Goal: Information Seeking & Learning: Learn about a topic

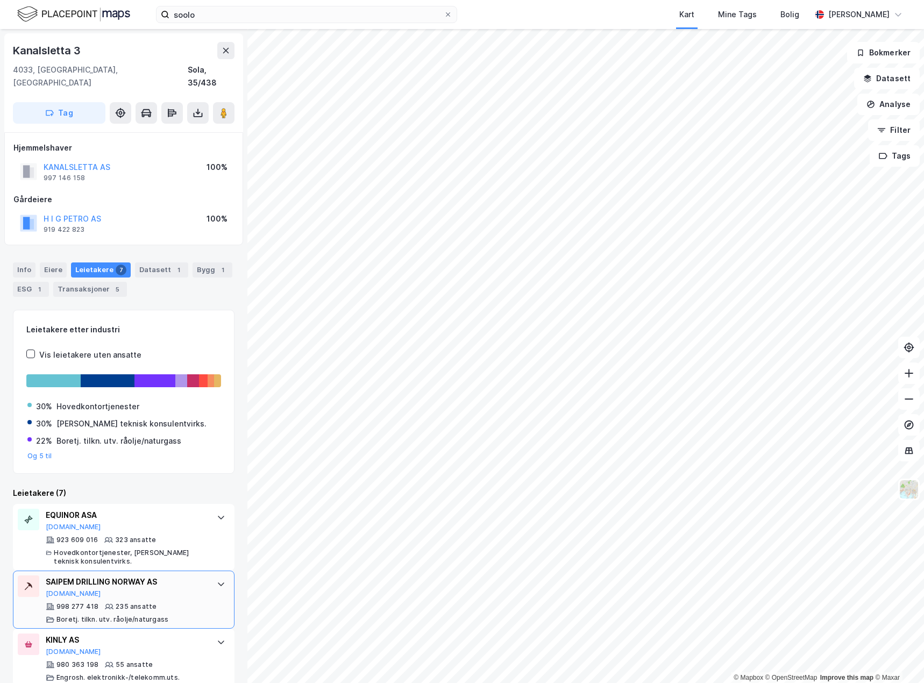
click at [199, 574] on div "SAIPEM DRILLING NORWAY AS [DOMAIN_NAME] 998 277 418 235 ansatte Boretj. tilkn. …" at bounding box center [124, 600] width 222 height 58
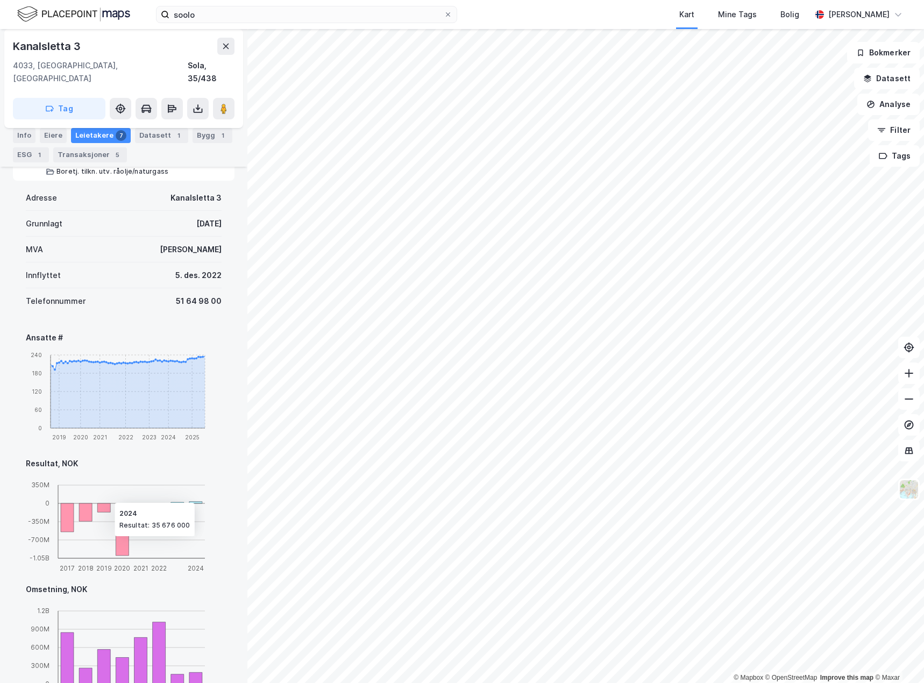
scroll to position [430, 0]
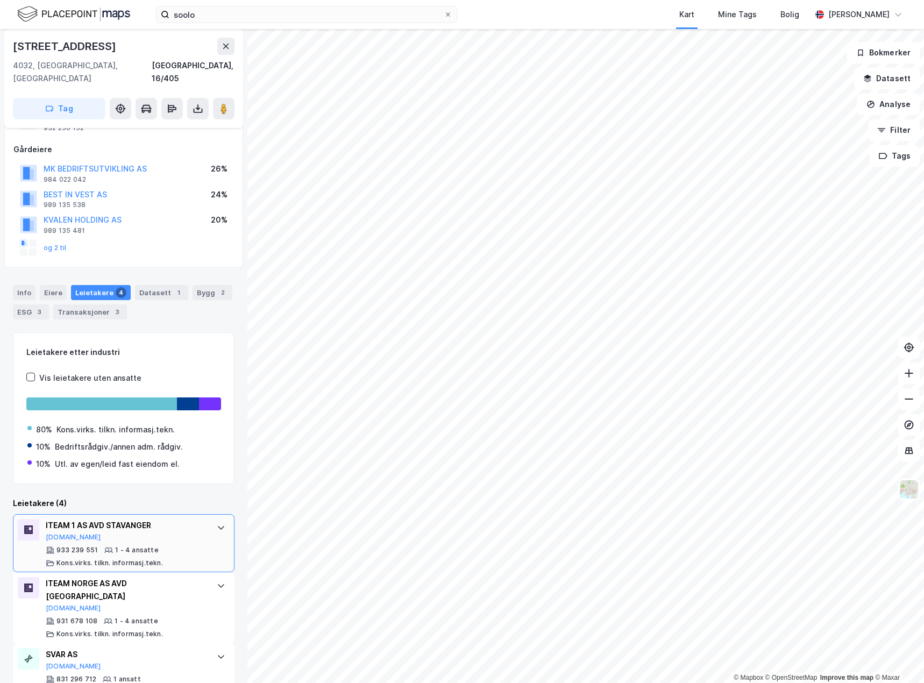
scroll to position [114, 0]
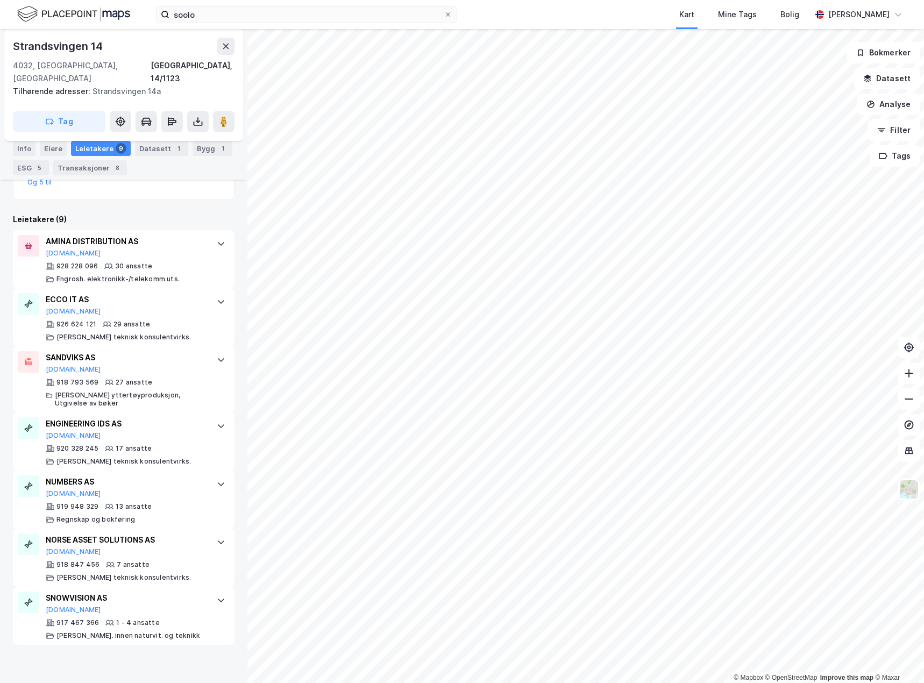
scroll to position [377, 0]
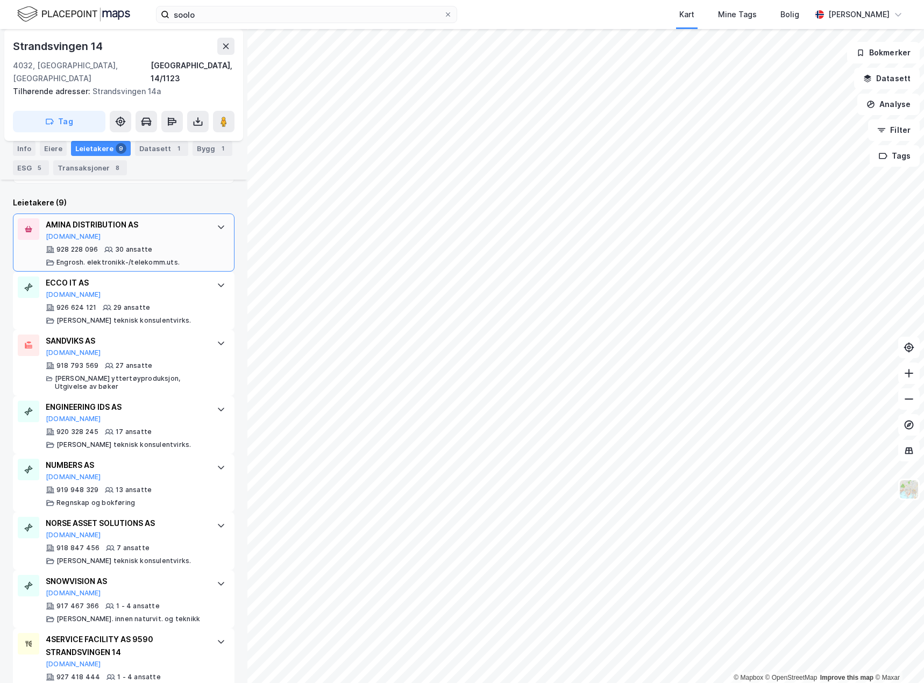
click at [205, 233] on div "AMINA DISTRIBUTION AS [DOMAIN_NAME] 928 228 096 30 ansatte [PERSON_NAME]. elekt…" at bounding box center [124, 243] width 222 height 58
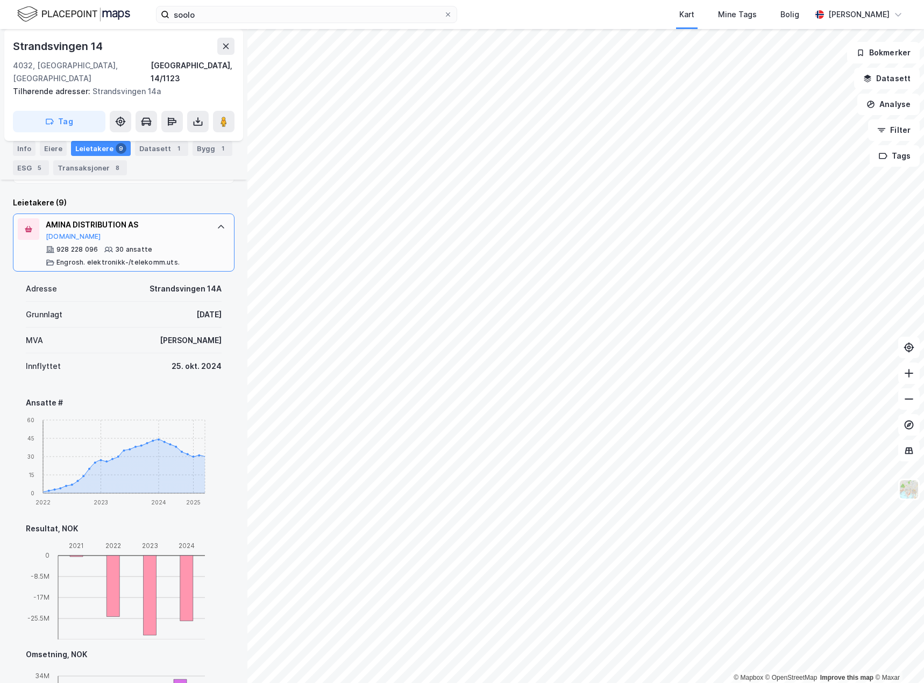
click at [218, 225] on icon at bounding box center [221, 227] width 6 height 4
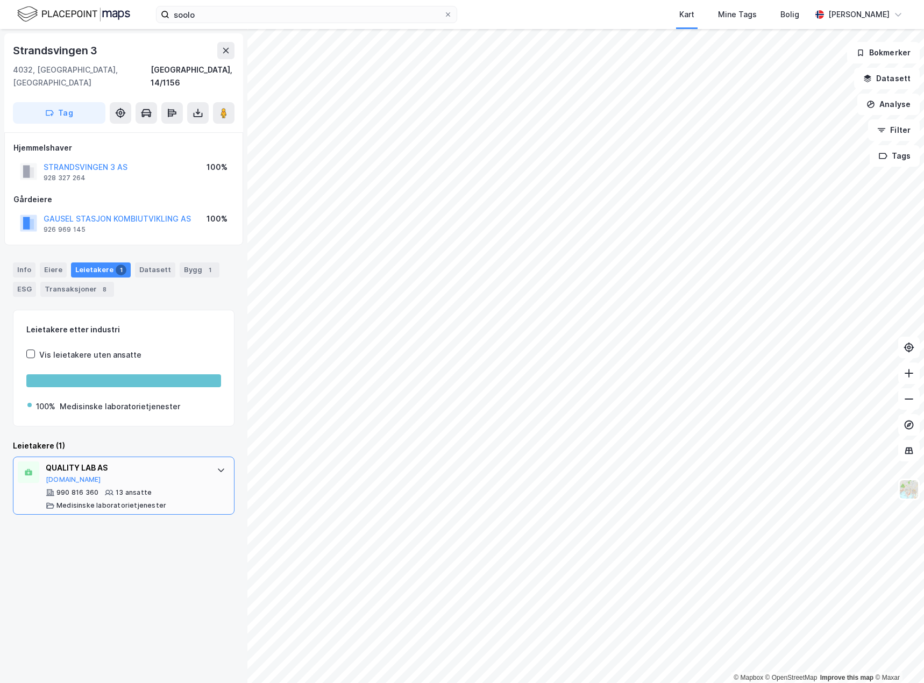
click at [217, 466] on icon at bounding box center [221, 470] width 9 height 9
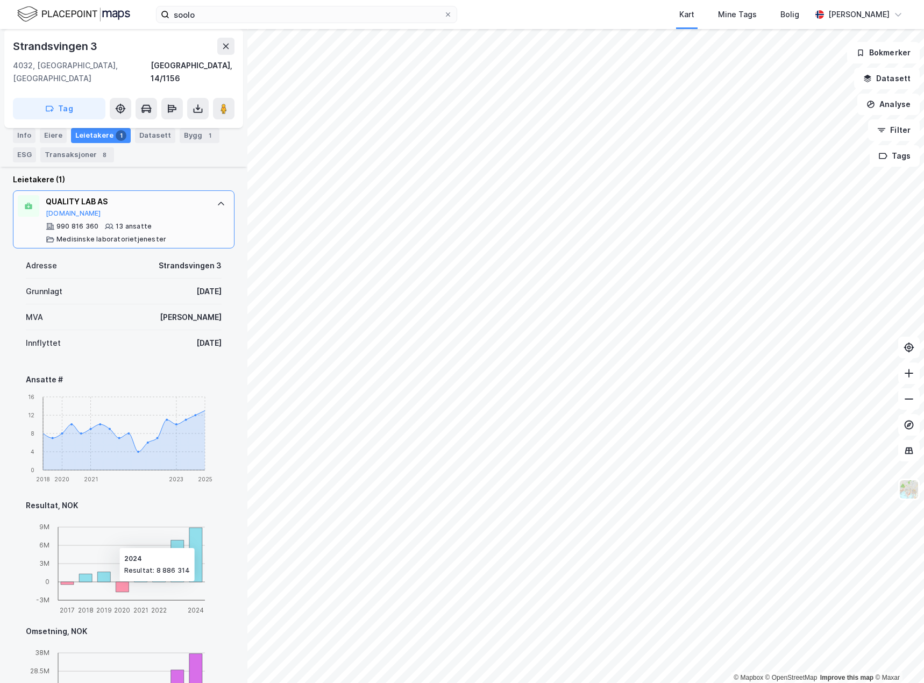
scroll to position [215, 0]
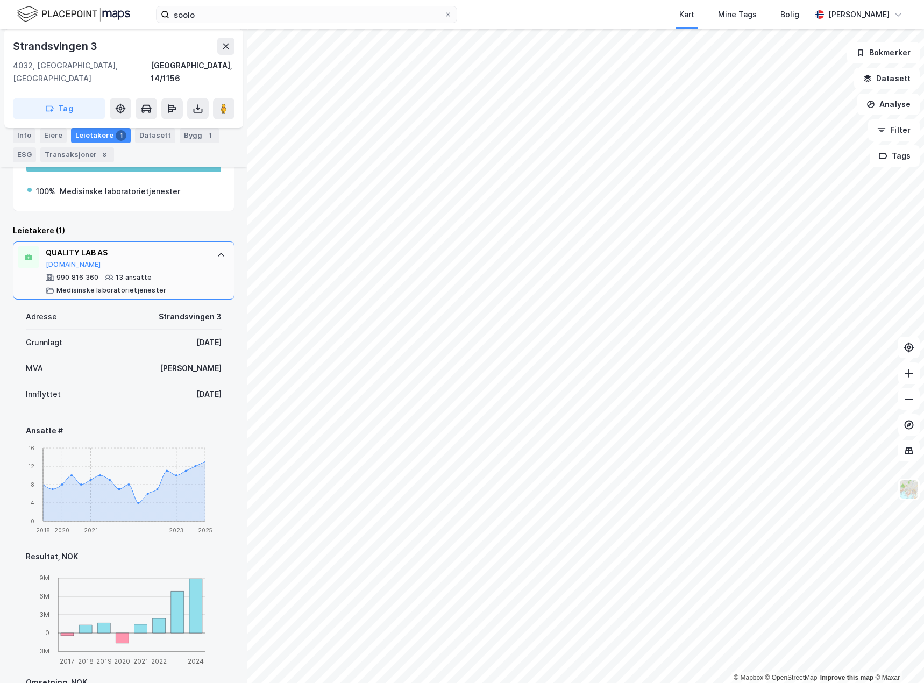
click at [188, 246] on div "QUALITY LAB AS" at bounding box center [126, 252] width 160 height 13
